Goal: Task Accomplishment & Management: Use online tool/utility

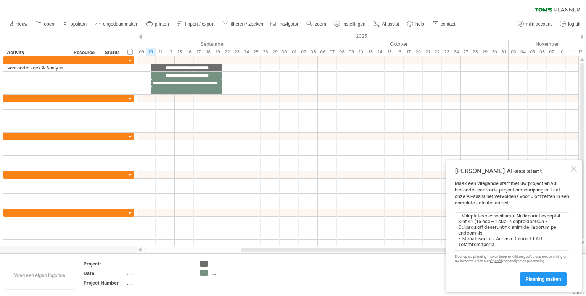
scroll to position [252, 0]
type textarea "Lore (9630–8531) Ipsu Dolorsitamet Consectetu Adip 4–2 (51 eli – 11 sed) Doeius…"
click at [535, 274] on link "planning maken" at bounding box center [542, 278] width 47 height 13
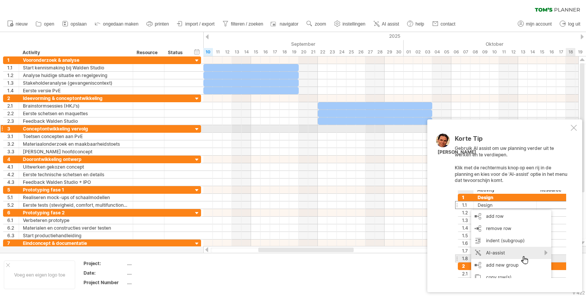
click at [574, 128] on div at bounding box center [573, 128] width 6 height 6
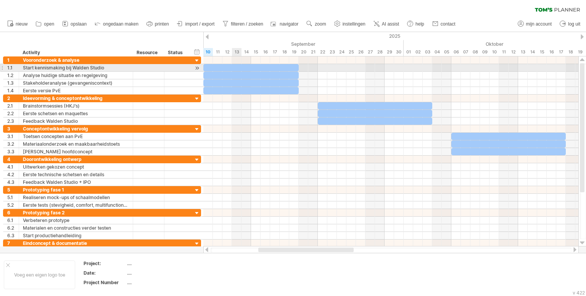
click at [239, 67] on div at bounding box center [250, 67] width 95 height 7
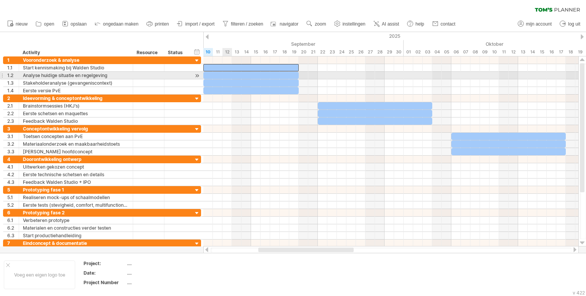
click at [227, 73] on div at bounding box center [250, 75] width 95 height 7
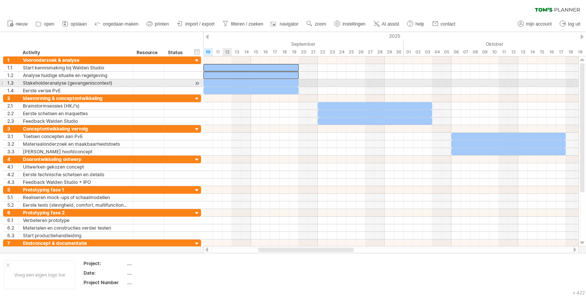
click at [227, 82] on div at bounding box center [250, 82] width 95 height 7
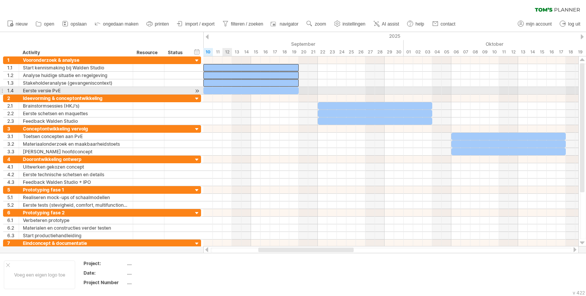
click at [225, 89] on div at bounding box center [250, 90] width 95 height 7
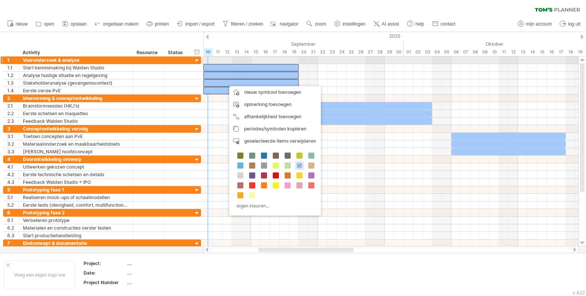
click at [212, 61] on div at bounding box center [390, 60] width 375 height 8
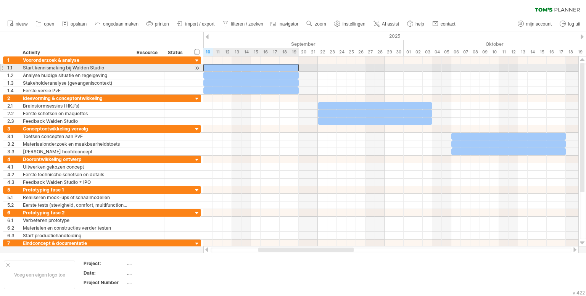
click at [213, 66] on div at bounding box center [250, 67] width 95 height 7
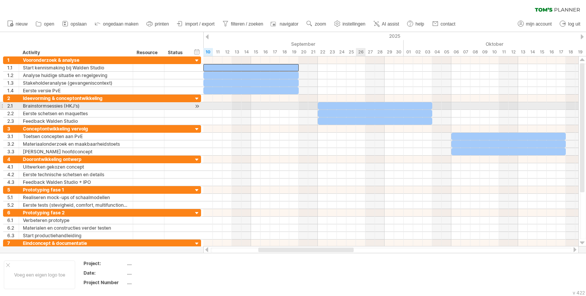
click at [358, 106] on div at bounding box center [375, 105] width 114 height 7
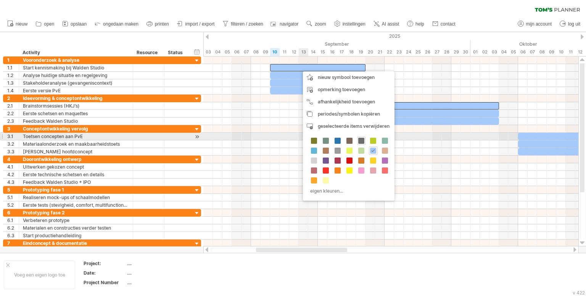
click at [358, 141] on span at bounding box center [361, 141] width 6 height 6
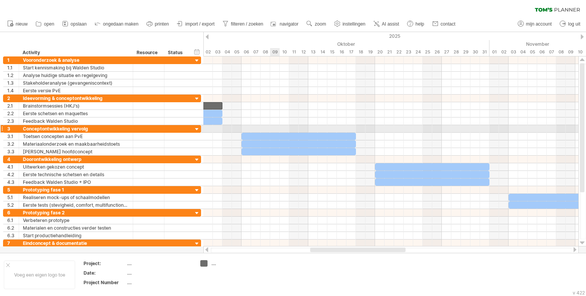
click at [271, 133] on div at bounding box center [298, 136] width 114 height 7
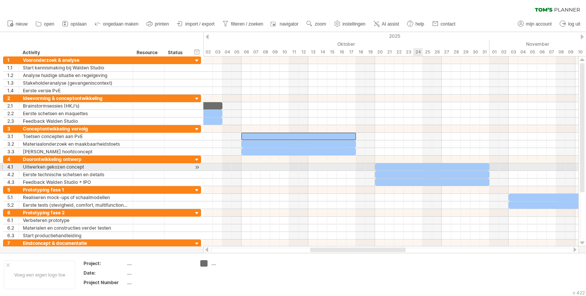
click at [414, 164] on div at bounding box center [432, 166] width 114 height 7
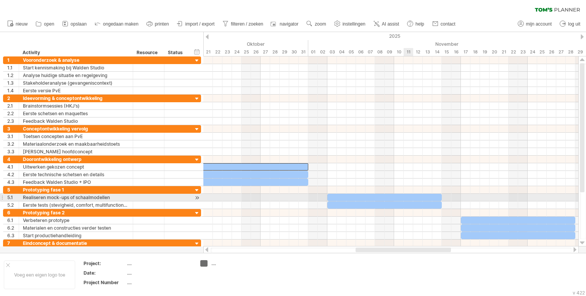
click at [404, 195] on div at bounding box center [384, 197] width 114 height 7
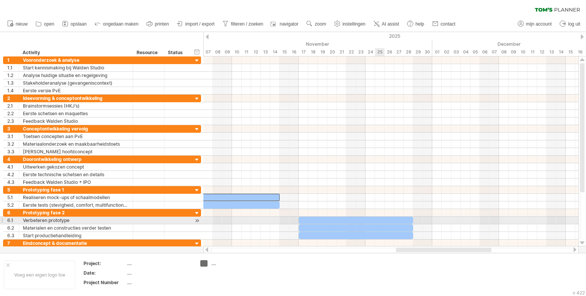
click at [378, 218] on div at bounding box center [356, 220] width 114 height 7
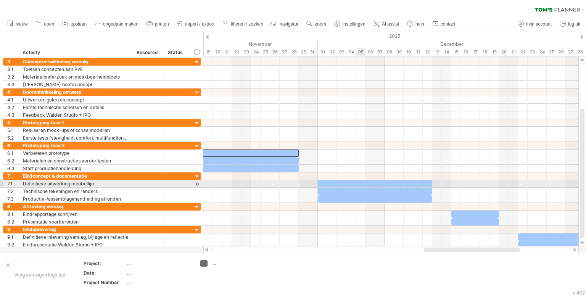
click at [362, 181] on div at bounding box center [375, 183] width 114 height 7
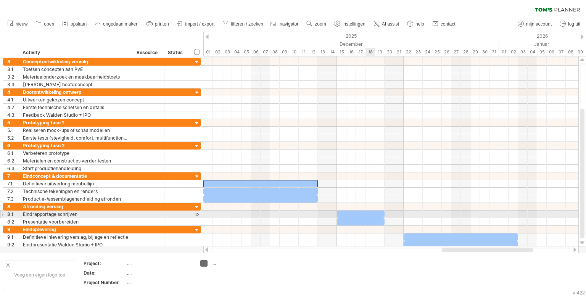
click at [374, 212] on div at bounding box center [361, 213] width 48 height 7
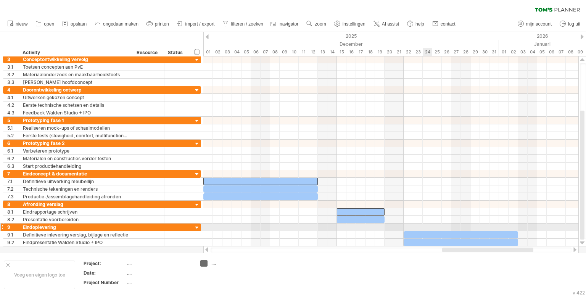
click at [426, 231] on div at bounding box center [460, 234] width 114 height 7
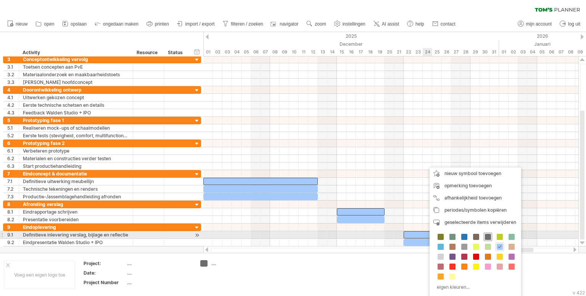
click at [487, 236] on span at bounding box center [488, 237] width 6 height 6
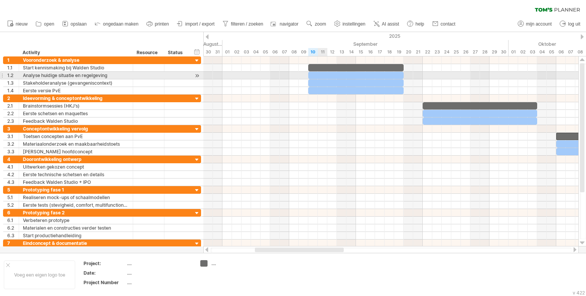
click at [320, 74] on div at bounding box center [355, 75] width 95 height 7
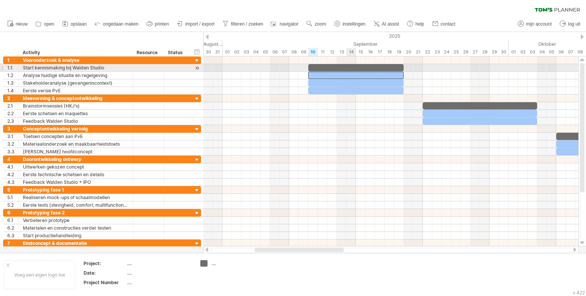
click at [353, 66] on div at bounding box center [355, 67] width 95 height 7
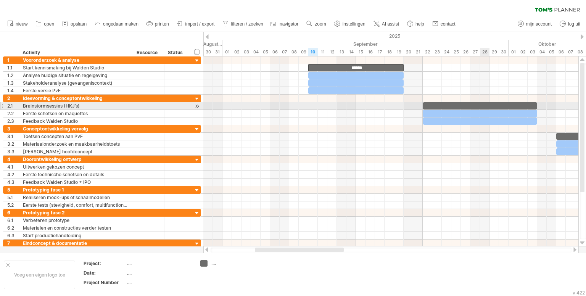
click at [480, 102] on div at bounding box center [479, 105] width 114 height 7
click at [478, 105] on div at bounding box center [479, 105] width 114 height 7
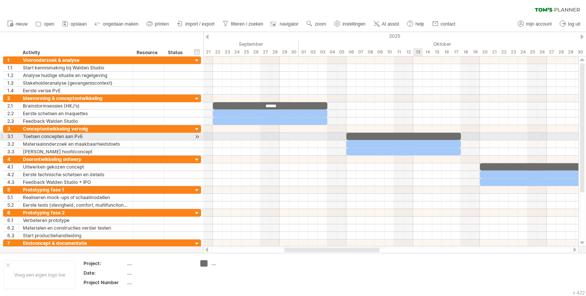
click at [422, 135] on div at bounding box center [403, 136] width 114 height 7
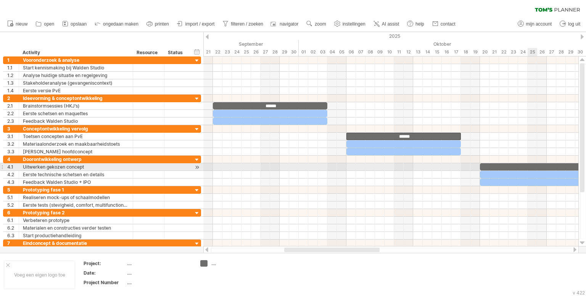
click at [527, 166] on div at bounding box center [537, 166] width 114 height 7
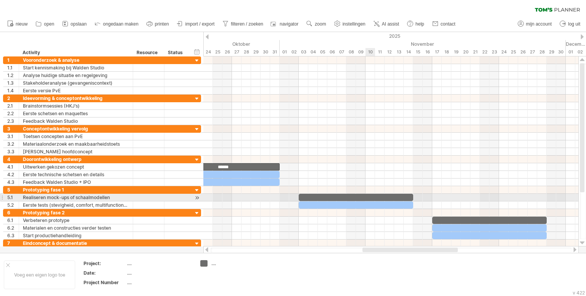
click at [366, 195] on div at bounding box center [356, 197] width 114 height 7
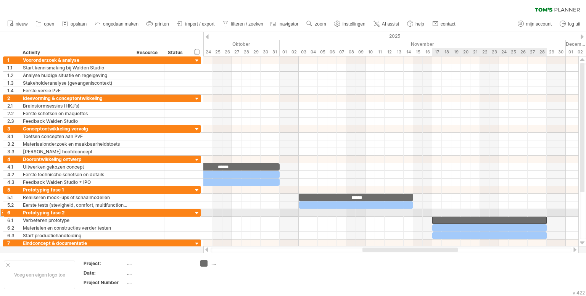
click at [475, 217] on div at bounding box center [489, 220] width 114 height 7
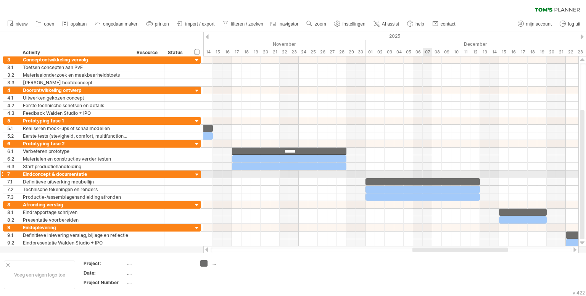
click at [426, 178] on div at bounding box center [422, 181] width 114 height 7
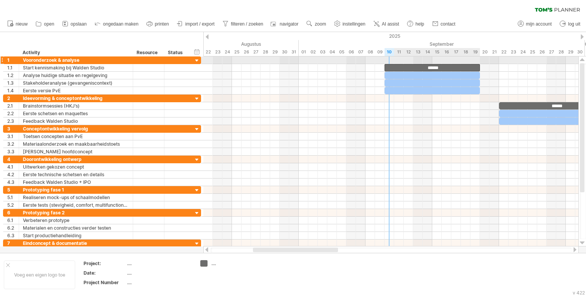
click at [443, 64] on div "******" at bounding box center [431, 67] width 95 height 7
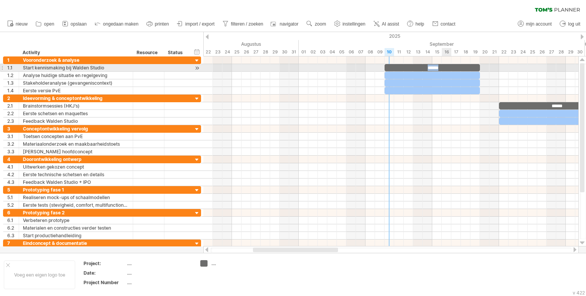
click at [443, 67] on div "******" at bounding box center [431, 67] width 95 height 7
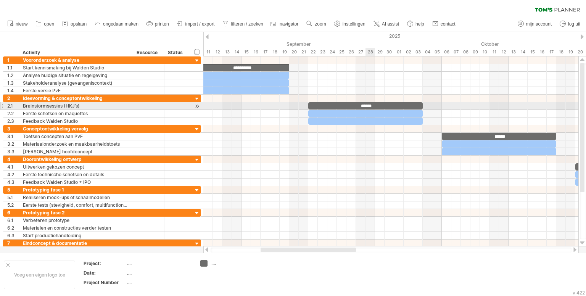
click at [374, 105] on div "******" at bounding box center [365, 105] width 114 height 7
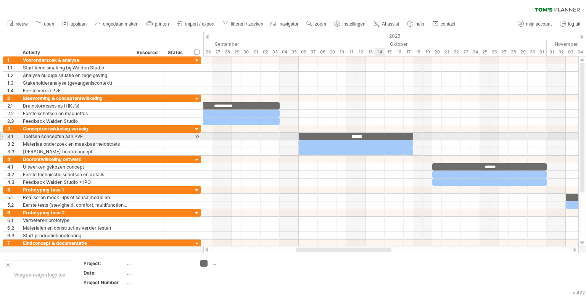
click at [379, 135] on div "******" at bounding box center [356, 136] width 114 height 7
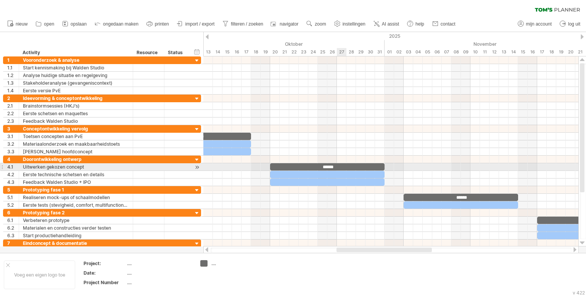
click at [340, 164] on div "******" at bounding box center [327, 166] width 114 height 7
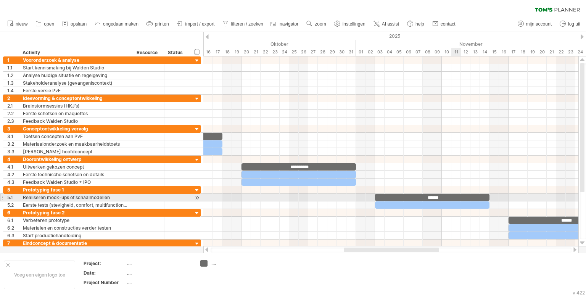
click at [458, 196] on div "******" at bounding box center [432, 197] width 114 height 7
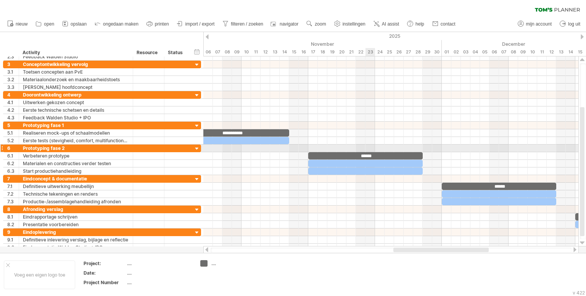
click at [374, 152] on div "******" at bounding box center [365, 155] width 114 height 7
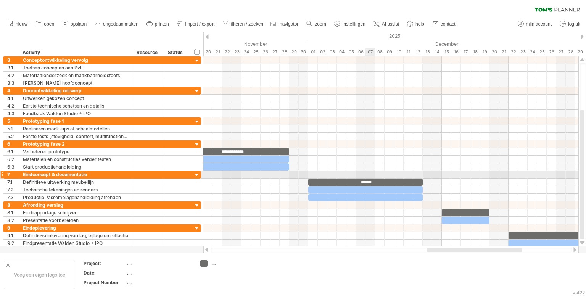
click at [376, 179] on div "******" at bounding box center [365, 181] width 114 height 7
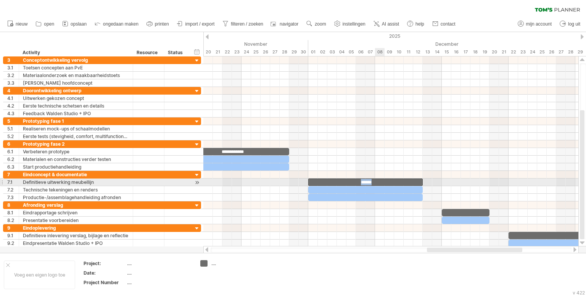
click at [376, 179] on div "******" at bounding box center [365, 181] width 114 height 7
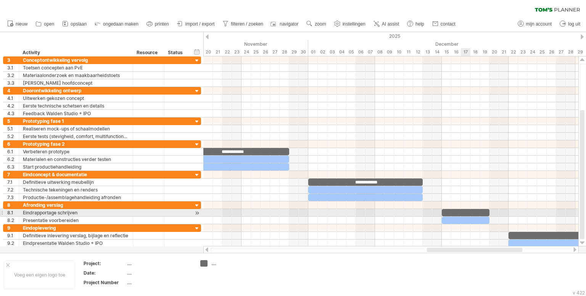
click at [463, 209] on div at bounding box center [466, 212] width 48 height 7
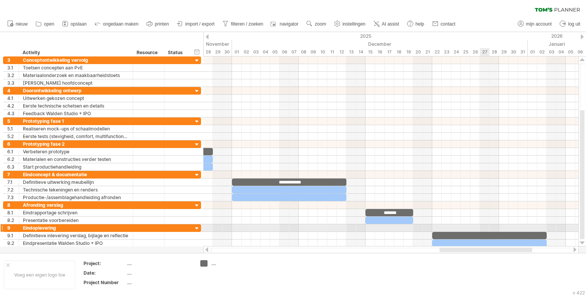
click at [488, 232] on div at bounding box center [489, 235] width 114 height 7
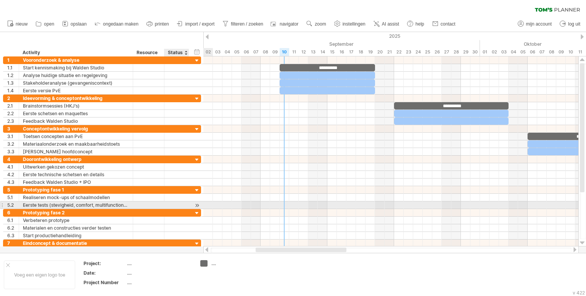
click at [198, 203] on div at bounding box center [196, 205] width 7 height 8
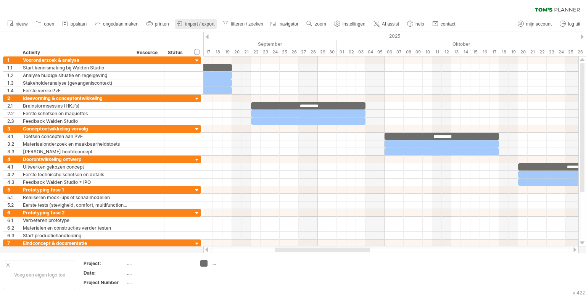
click at [193, 25] on span "import / export" at bounding box center [199, 23] width 29 height 5
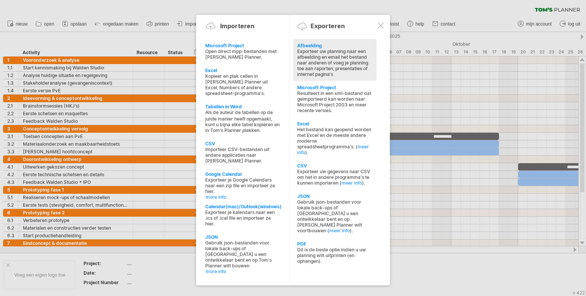
click at [328, 67] on div "Exporteer uw planning naar een afbeelding en email het bestand naar anderen of …" at bounding box center [334, 62] width 75 height 29
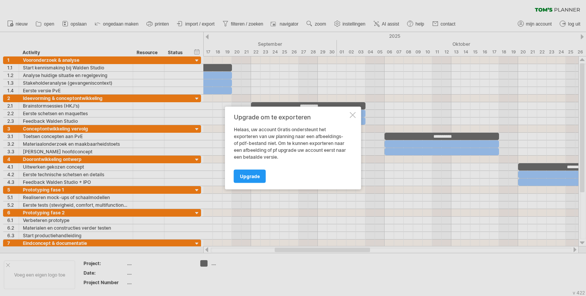
click at [352, 114] on div at bounding box center [353, 115] width 6 height 6
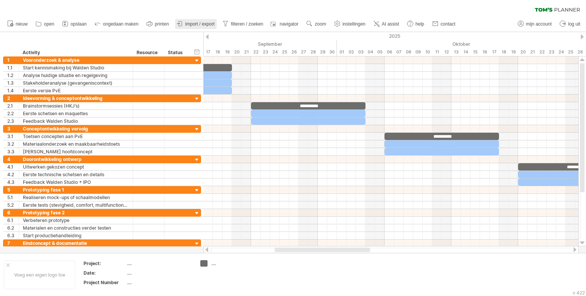
click at [199, 26] on span "import / export" at bounding box center [199, 23] width 29 height 5
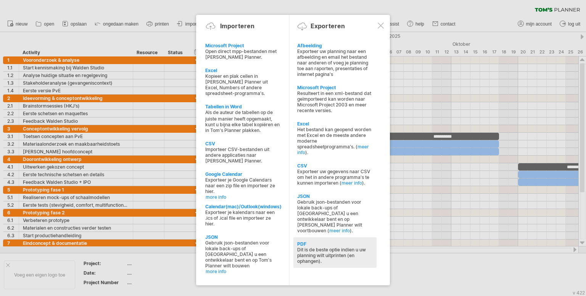
click at [318, 247] on div "Dit is de beste optie indien u uw planning wilt uitprinten (en ophangen)." at bounding box center [334, 255] width 75 height 17
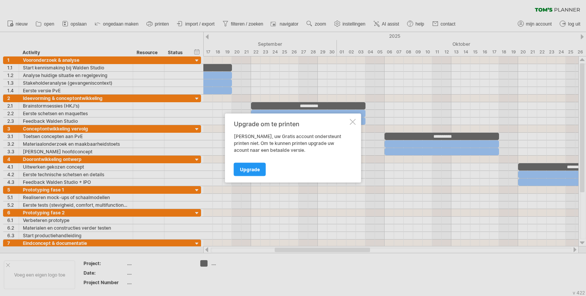
click at [354, 121] on div at bounding box center [353, 122] width 6 height 6
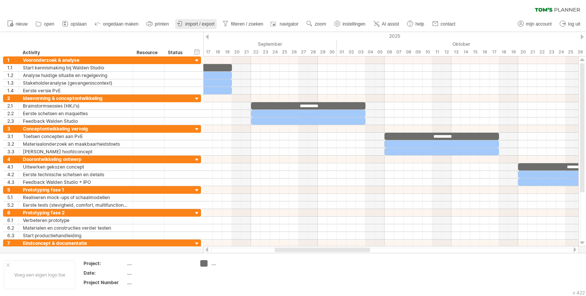
click at [200, 23] on span "import / export" at bounding box center [199, 23] width 29 height 5
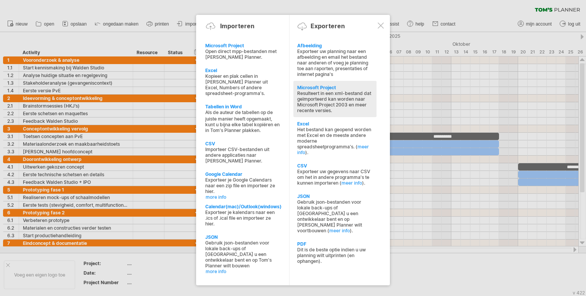
click at [307, 102] on div "Resulteert in een xml-bestand dat geïmporteerd kan worden naar Microsoft Projec…" at bounding box center [334, 101] width 75 height 23
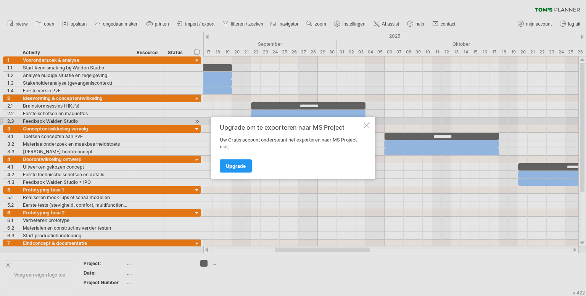
click at [365, 124] on div at bounding box center [366, 125] width 6 height 6
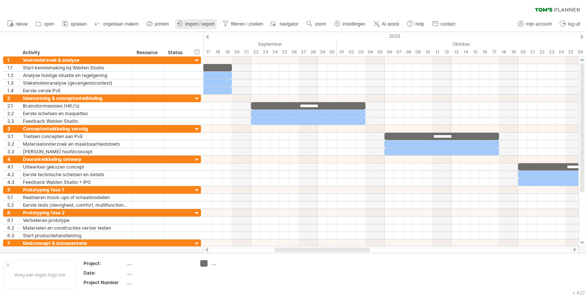
click at [197, 26] on span "import / export" at bounding box center [199, 23] width 29 height 5
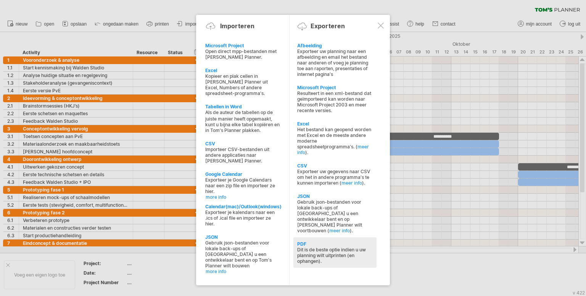
click at [322, 241] on div "PDF" at bounding box center [334, 244] width 75 height 6
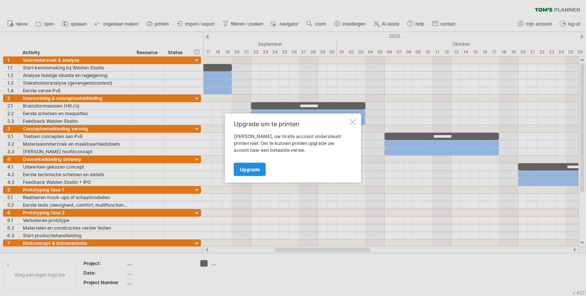
click at [247, 167] on span "Upgrade" at bounding box center [250, 170] width 20 height 6
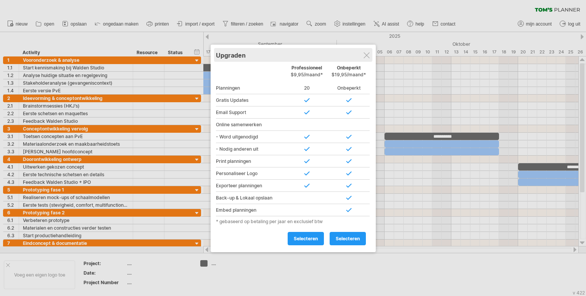
click at [362, 52] on div "Upgraden" at bounding box center [293, 55] width 154 height 14
click at [367, 54] on div at bounding box center [366, 55] width 6 height 6
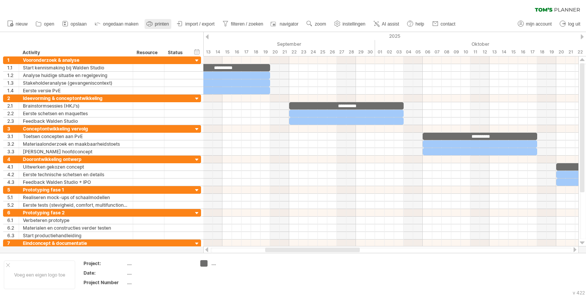
click at [152, 25] on icon at bounding box center [149, 23] width 6 height 3
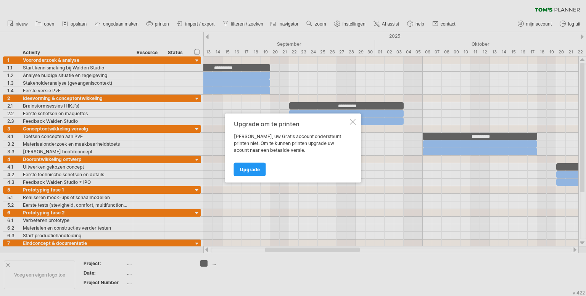
click at [352, 118] on div "Upgrade om te printen Helaas, uw Gratis account ondersteunt printen niet. Om te…" at bounding box center [293, 148] width 136 height 69
click at [354, 124] on div at bounding box center [353, 122] width 6 height 6
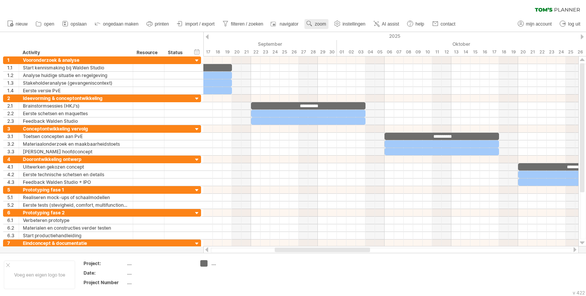
click at [317, 23] on span "zoom" at bounding box center [320, 23] width 11 height 5
click at [344, 35] on div "Maand" at bounding box center [342, 33] width 42 height 12
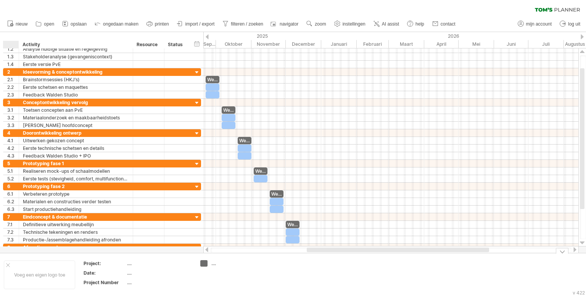
click at [7, 263] on div "Voeg een eigen logo toe" at bounding box center [39, 274] width 71 height 29
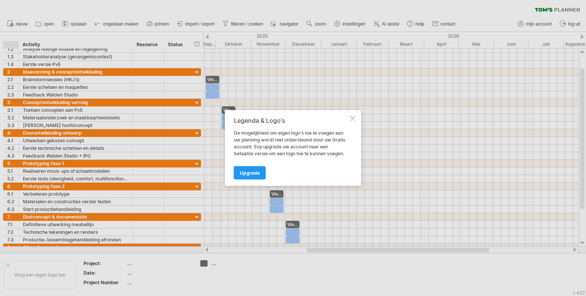
click at [352, 116] on div at bounding box center [353, 119] width 6 height 6
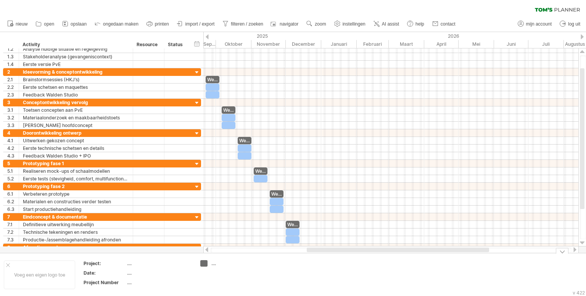
click at [564, 251] on div at bounding box center [562, 251] width 13 height 6
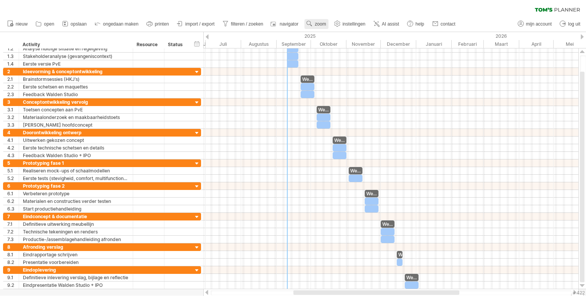
click at [316, 25] on span "zoom" at bounding box center [320, 23] width 11 height 5
click at [343, 36] on div "Maand" at bounding box center [341, 35] width 42 height 12
click at [349, 0] on div "wissen filter toepassen filter" at bounding box center [293, 8] width 586 height 16
